Goal: Navigation & Orientation: Find specific page/section

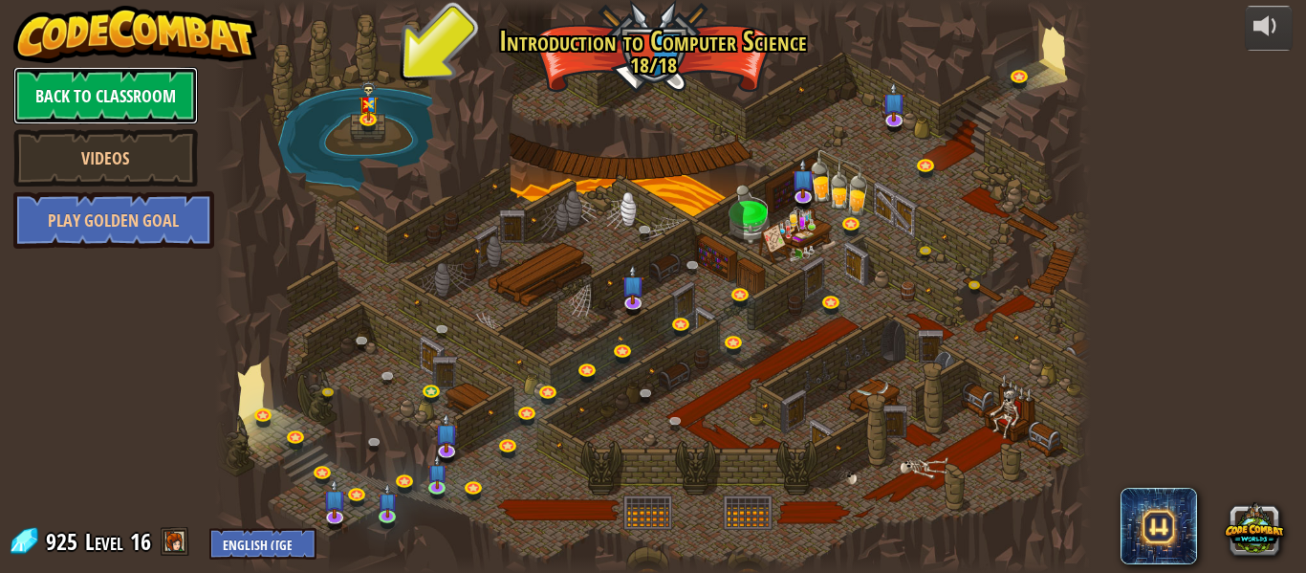
click at [156, 98] on link "Back to Classroom" at bounding box center [105, 95] width 184 height 57
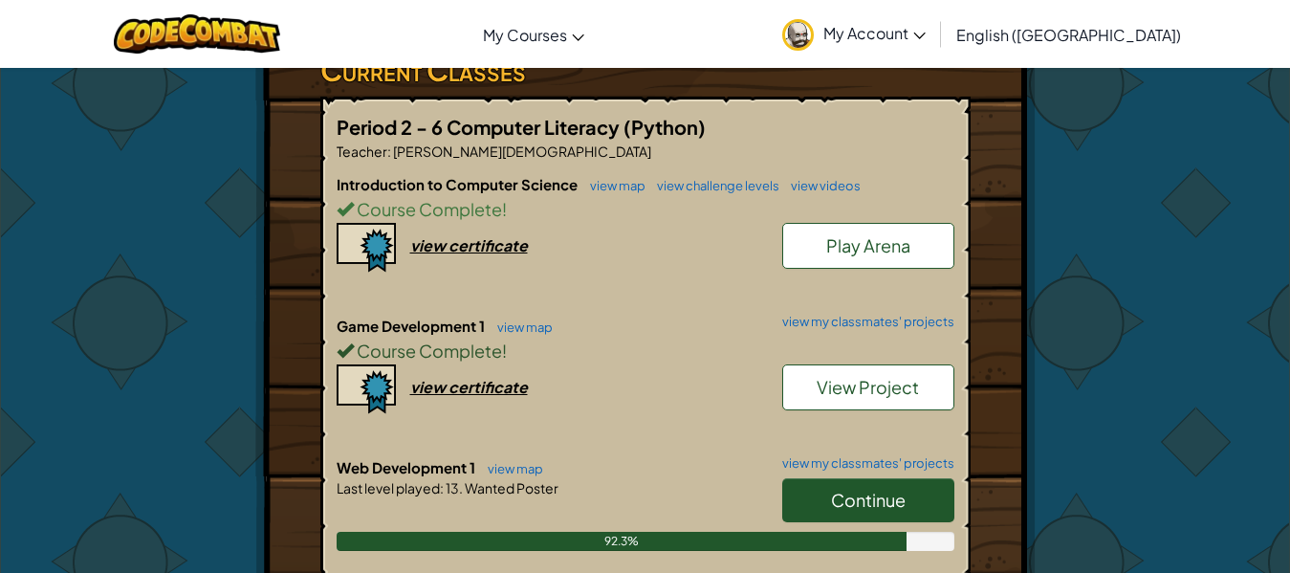
scroll to position [287, 0]
